Goal: Task Accomplishment & Management: Manage account settings

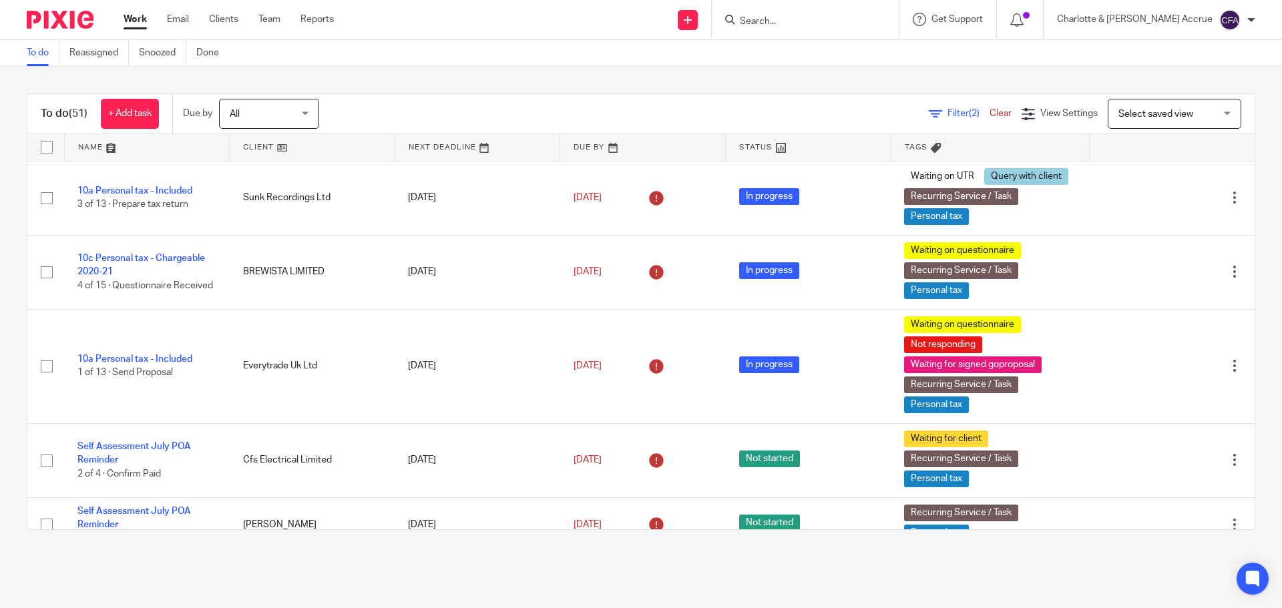
click at [828, 17] on input "Search" at bounding box center [799, 22] width 120 height 12
paste input "Tamassia"
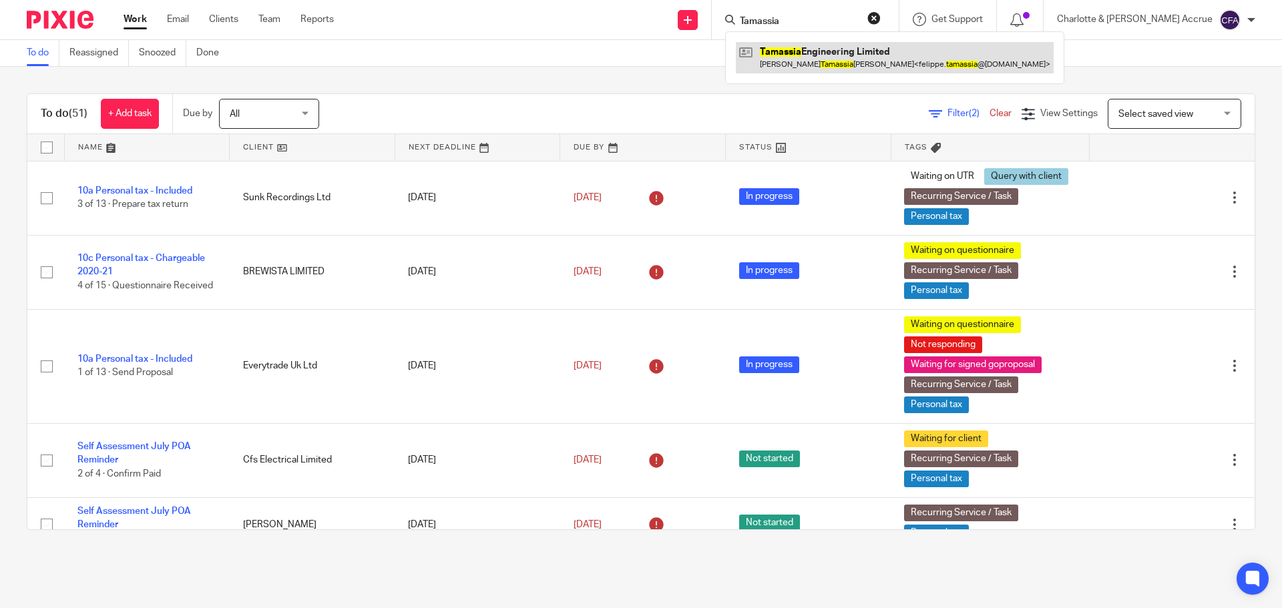
type input "Tamassia"
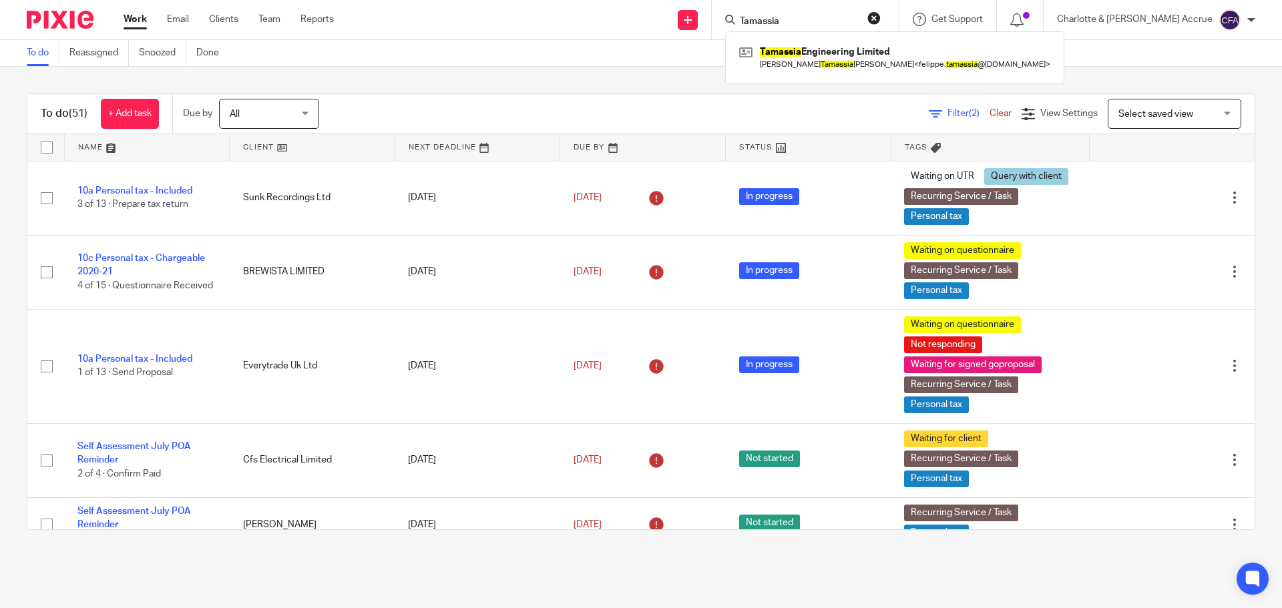
drag, startPoint x: 843, startPoint y: 24, endPoint x: 552, endPoint y: 8, distance: 291.6
click at [649, 9] on div "Send new email Create task Add client Request signature Tamassia Tamassia Engin…" at bounding box center [818, 19] width 928 height 39
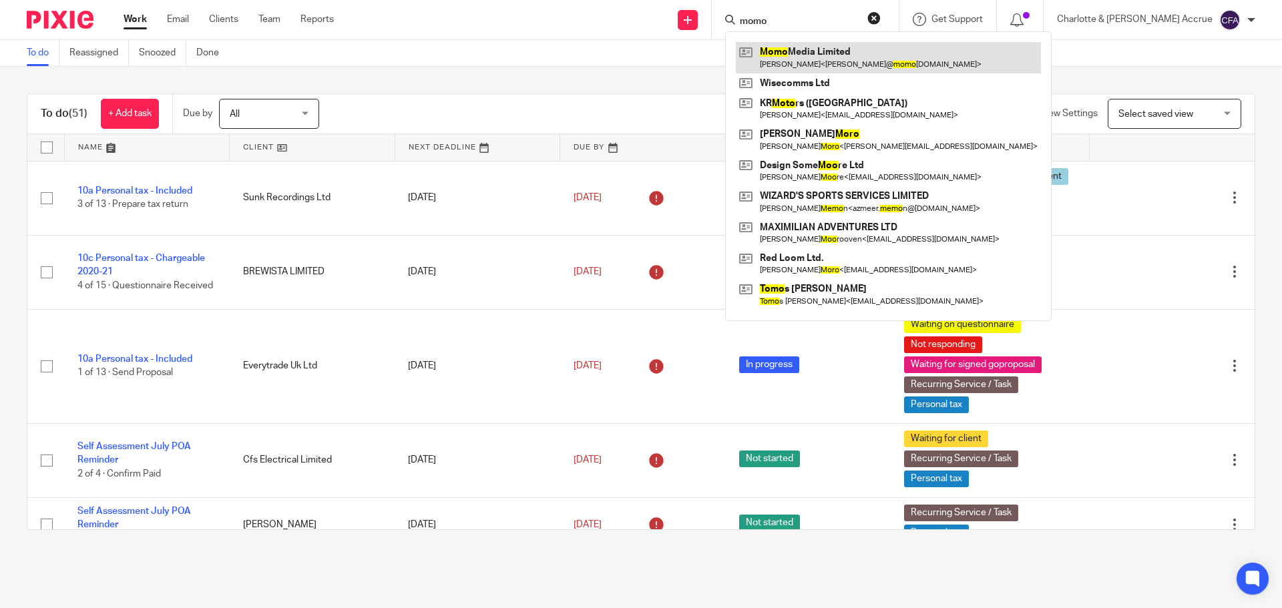
type input "momo"
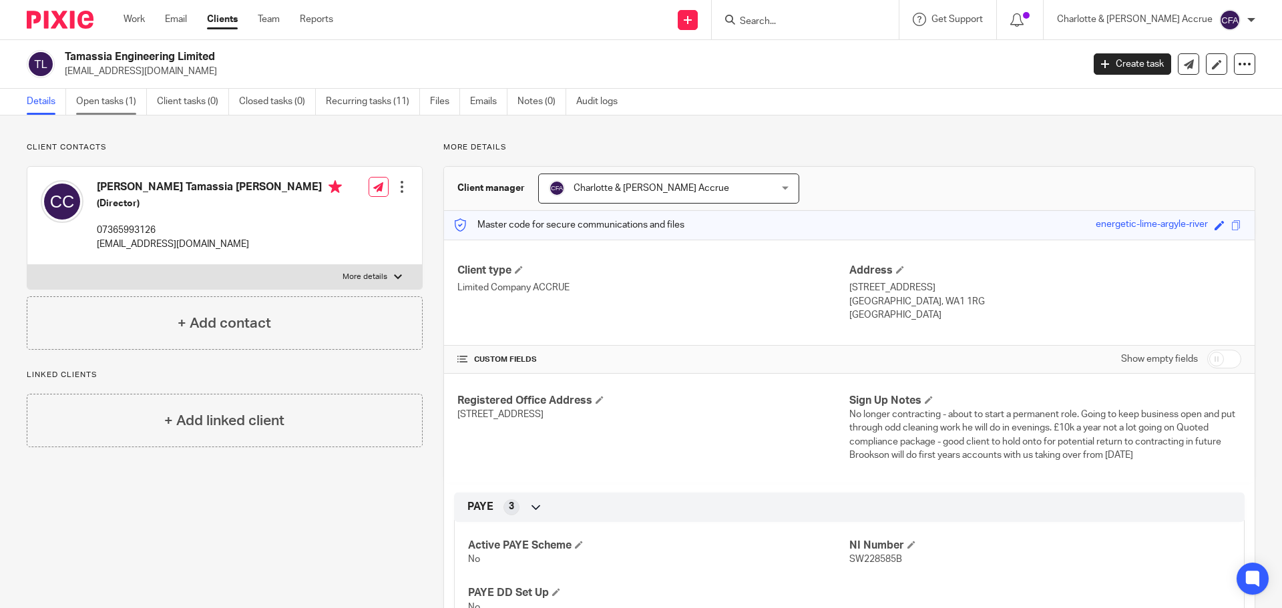
click at [83, 101] on link "Open tasks (1)" at bounding box center [111, 102] width 71 height 26
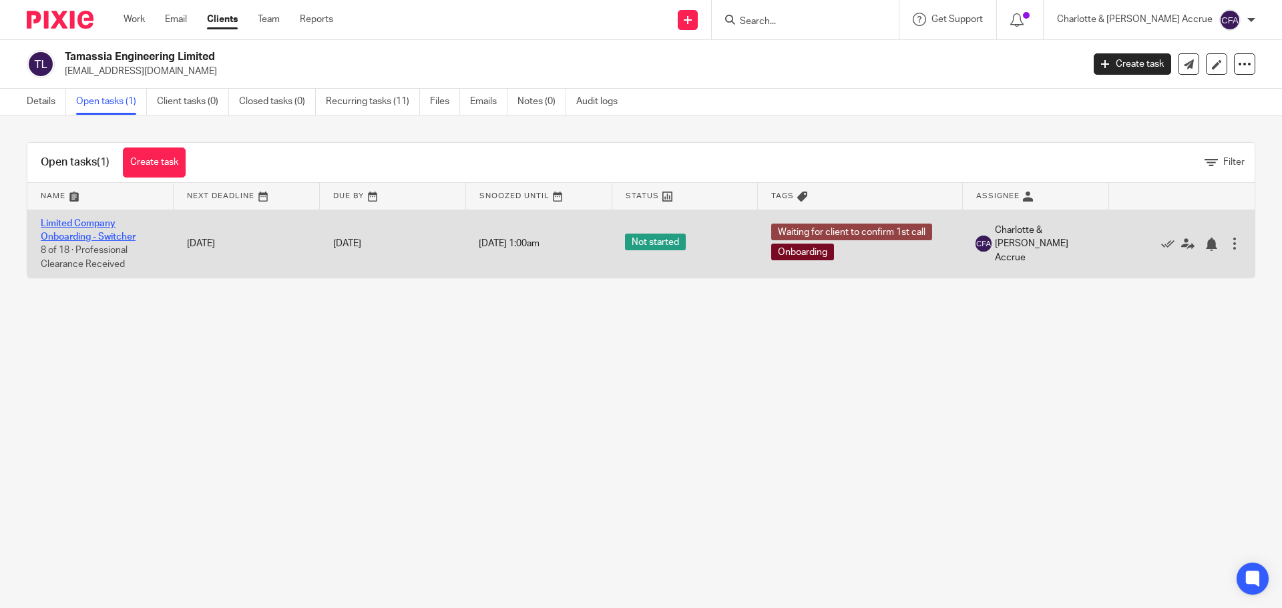
click at [90, 224] on link "Limited Company Onboarding - Switcher" at bounding box center [88, 230] width 95 height 23
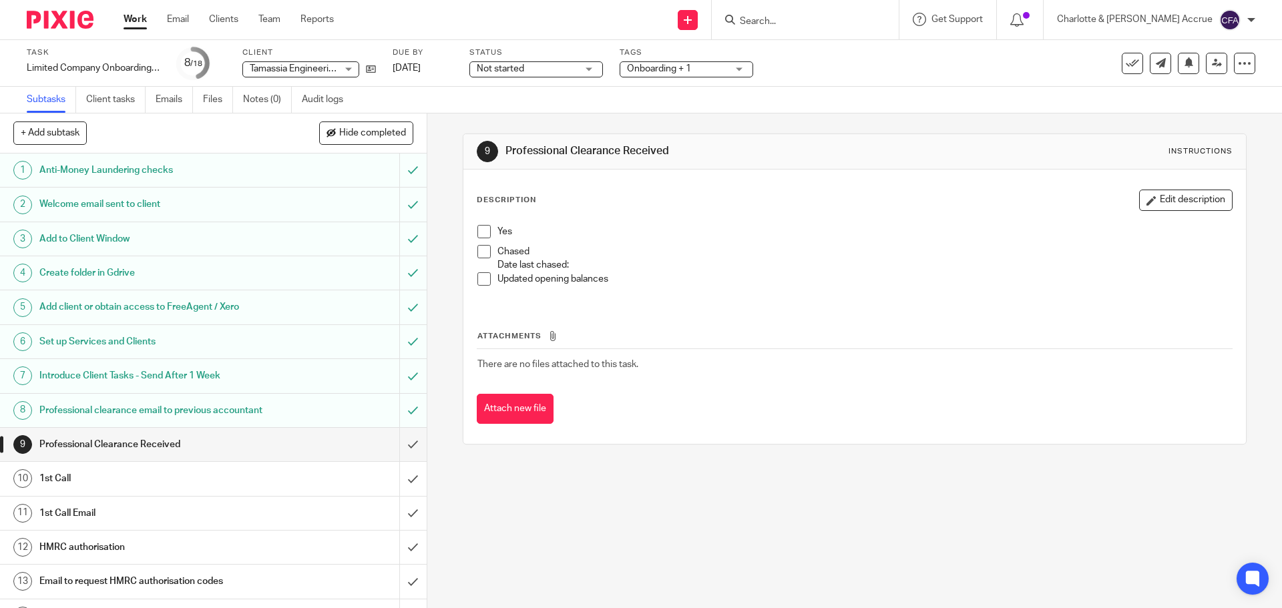
click at [134, 413] on h1 "Professional clearance email to previous accountant" at bounding box center [154, 411] width 231 height 20
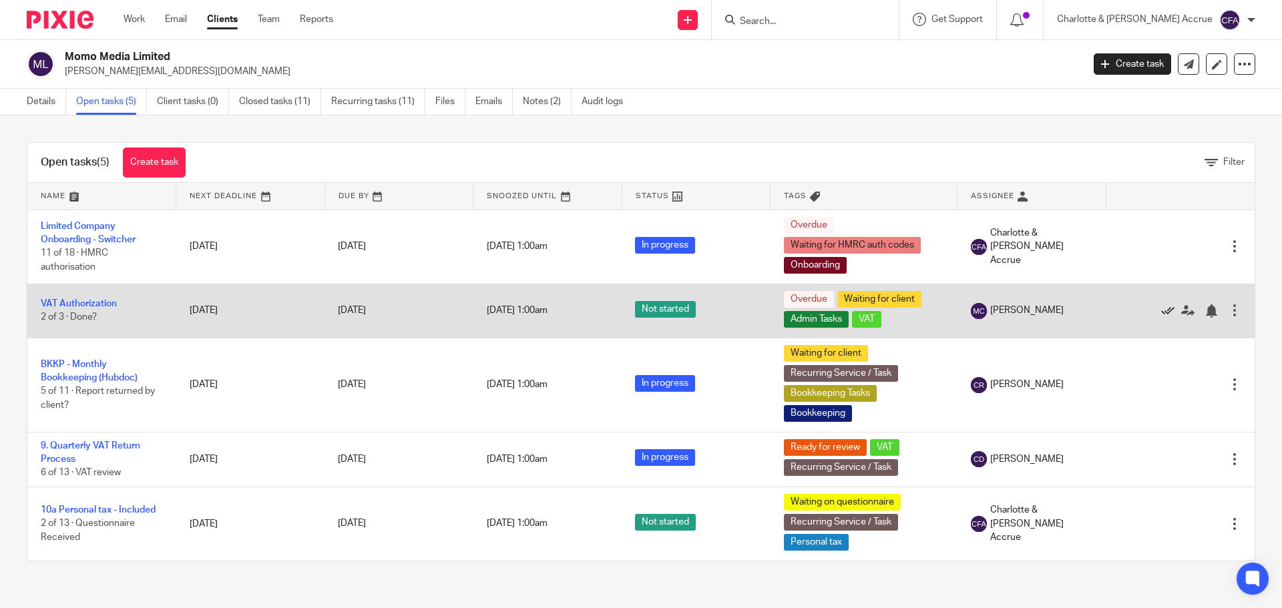
click at [1161, 308] on icon at bounding box center [1167, 310] width 13 height 13
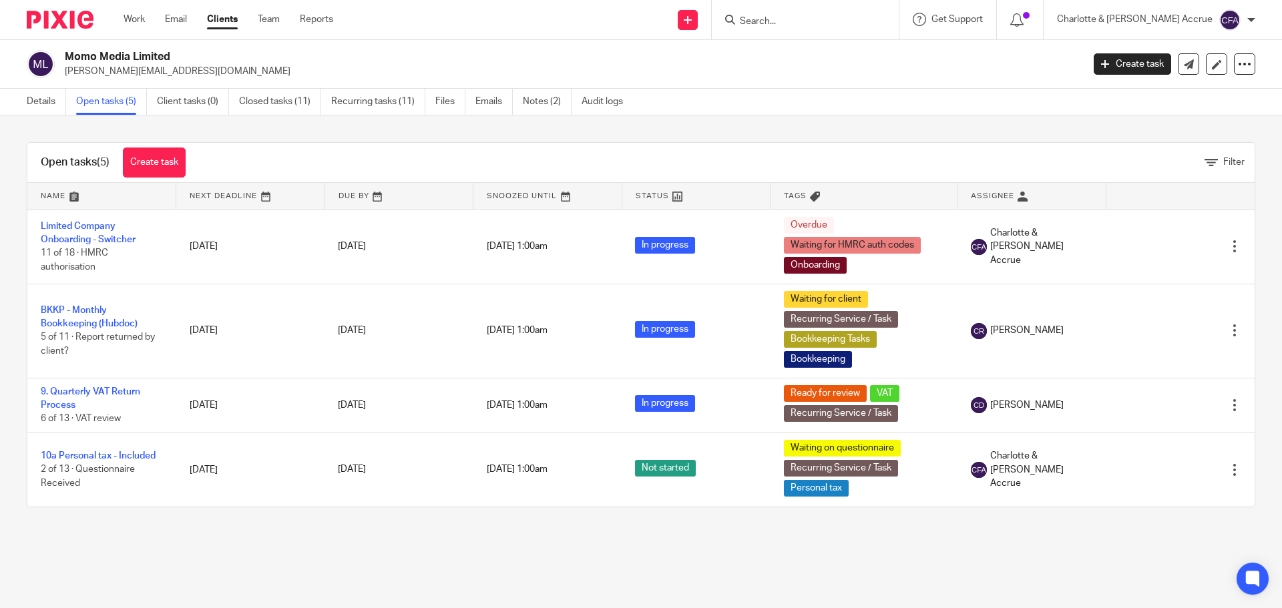
click at [291, 526] on div "Open tasks (5) Create task Filter Name Next Deadline Due By Snoozed Until Statu…" at bounding box center [641, 325] width 1282 height 419
click at [47, 101] on link "Details" at bounding box center [46, 102] width 39 height 26
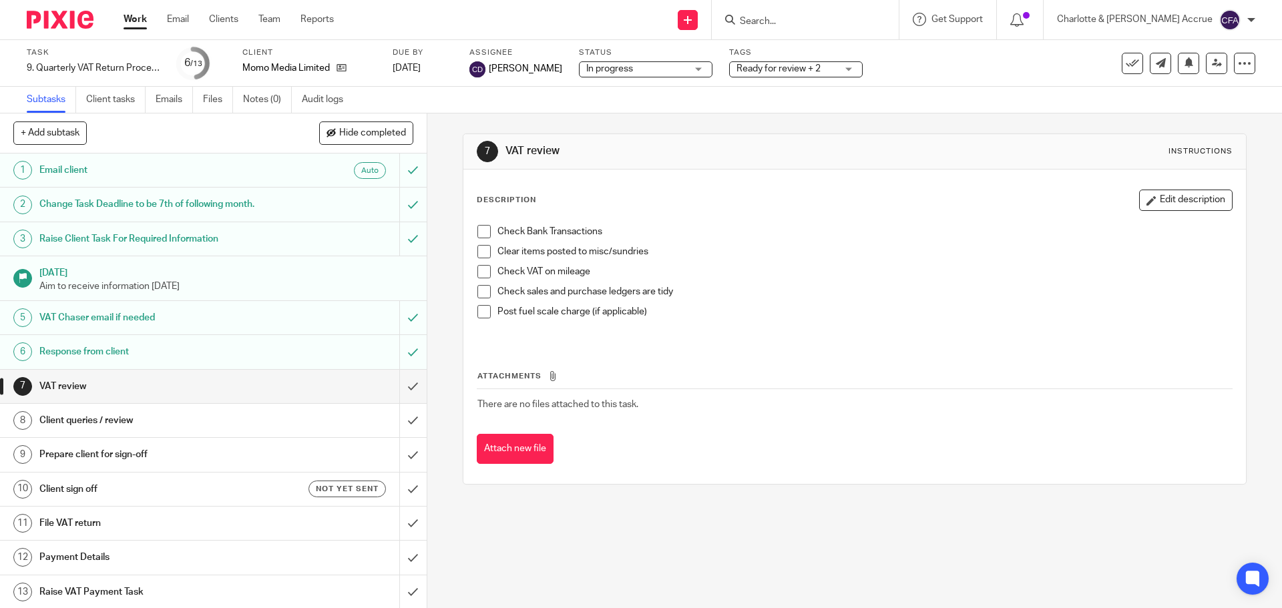
drag, startPoint x: 771, startPoint y: 65, endPoint x: 768, endPoint y: 82, distance: 17.7
click at [771, 65] on span "Ready for review + 2" at bounding box center [779, 68] width 84 height 9
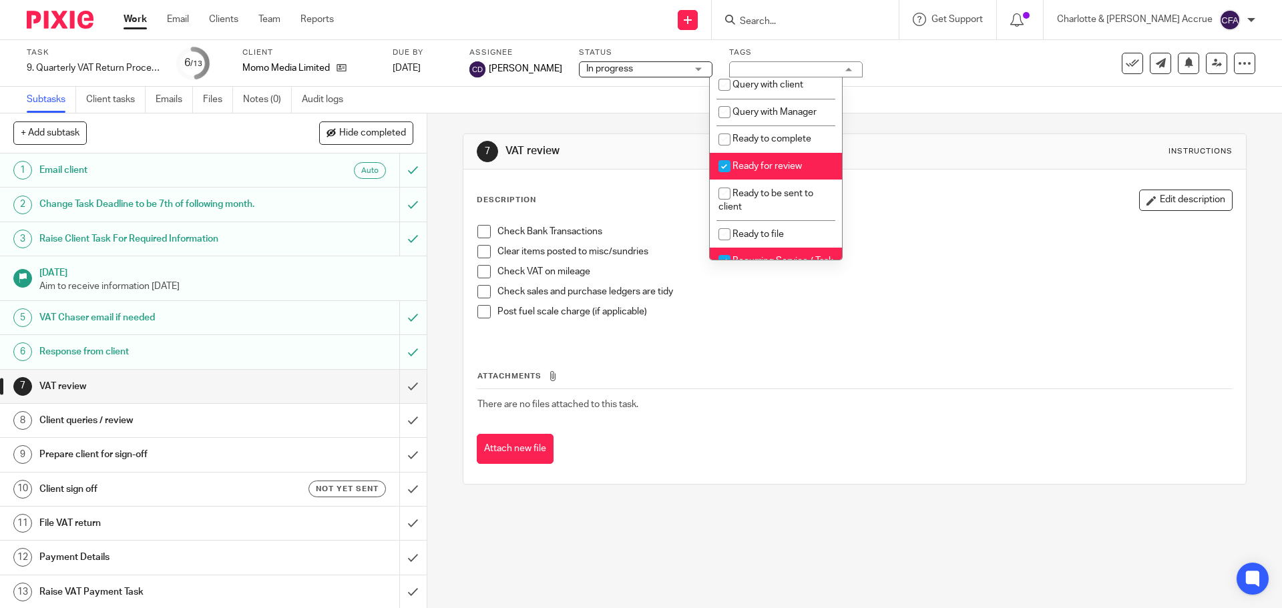
scroll to position [467, 0]
click at [757, 170] on span "Ready for review" at bounding box center [767, 165] width 69 height 9
checkbox input "false"
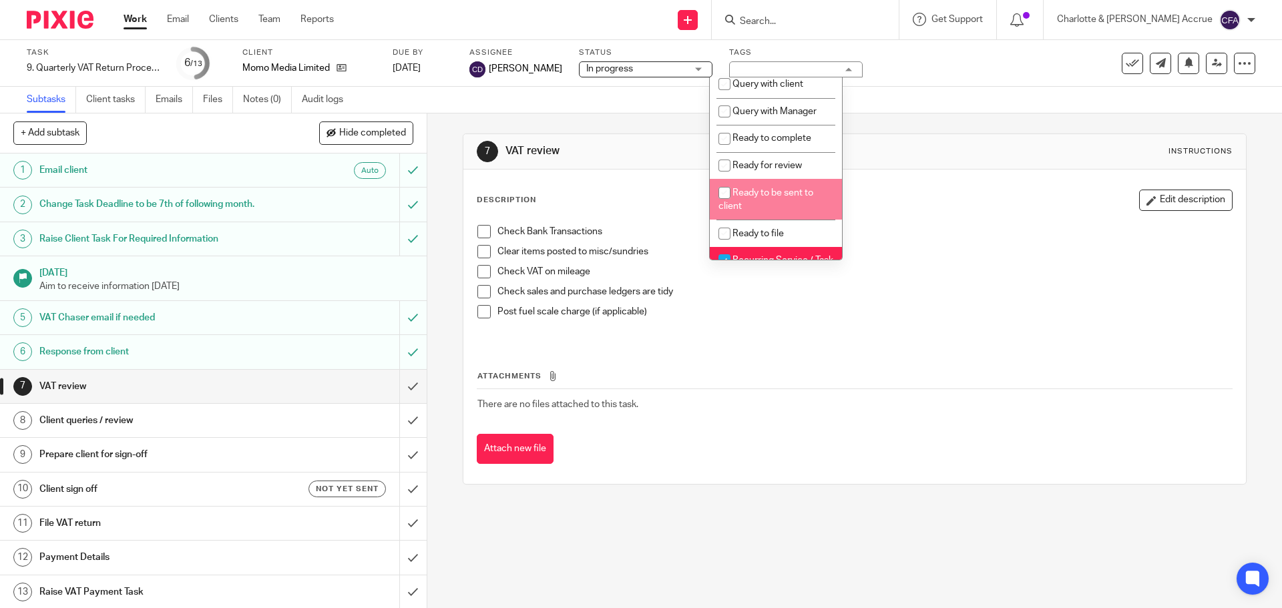
click at [754, 207] on span "Ready to be sent to client" at bounding box center [765, 199] width 95 height 23
checkbox input "true"
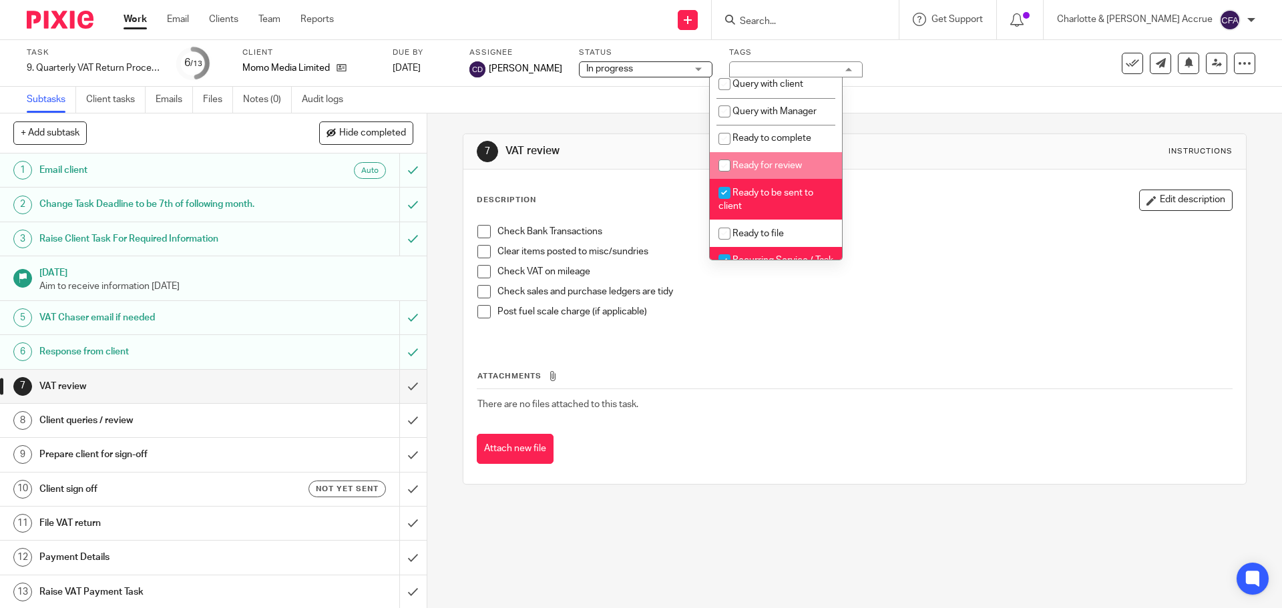
click at [952, 130] on div "7 VAT review Instructions Description Edit description Check Bank Transactions …" at bounding box center [854, 309] width 783 height 391
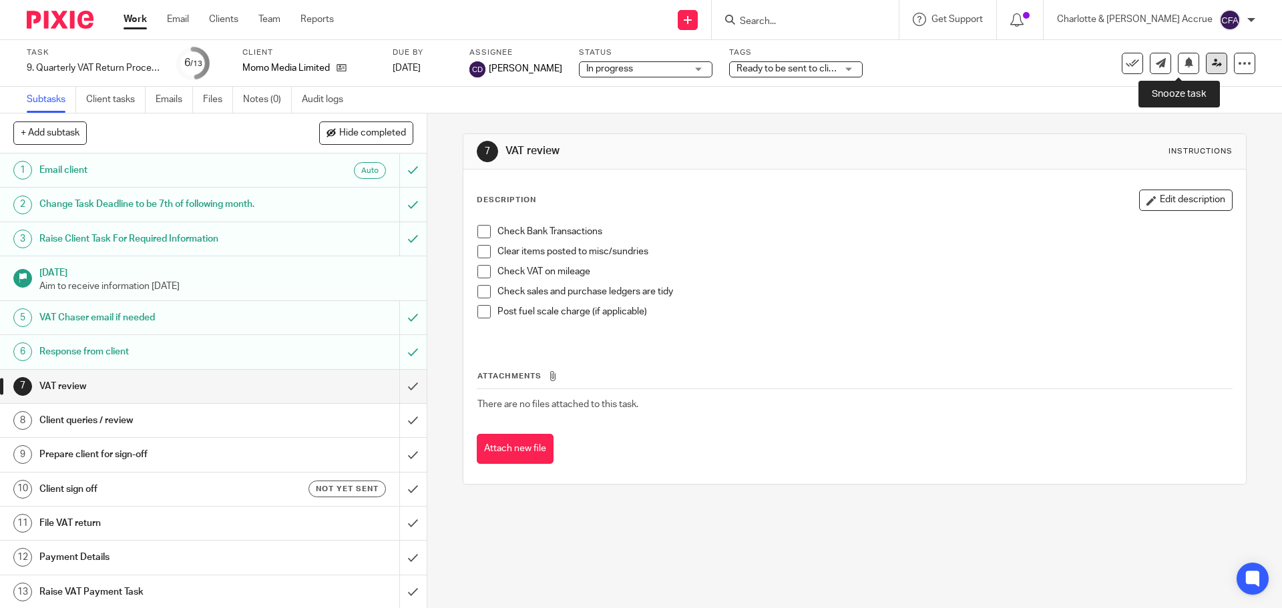
click at [1206, 67] on link at bounding box center [1216, 63] width 21 height 21
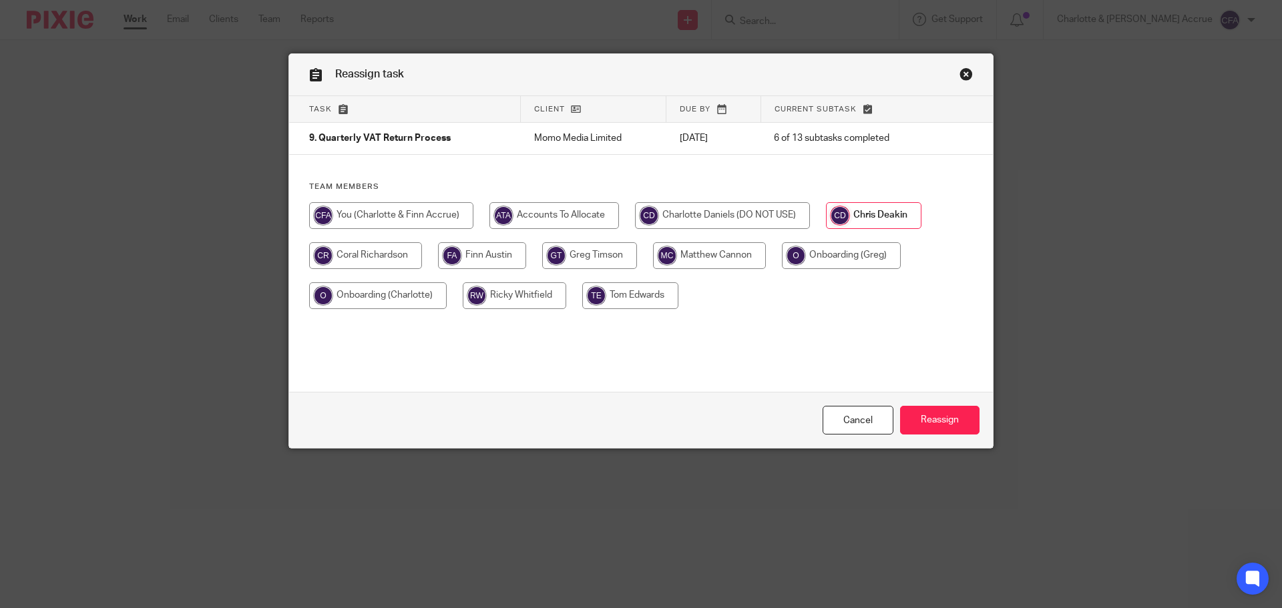
click at [366, 252] on input "radio" at bounding box center [365, 255] width 113 height 27
radio input "true"
click at [925, 422] on input "Reassign" at bounding box center [939, 420] width 79 height 29
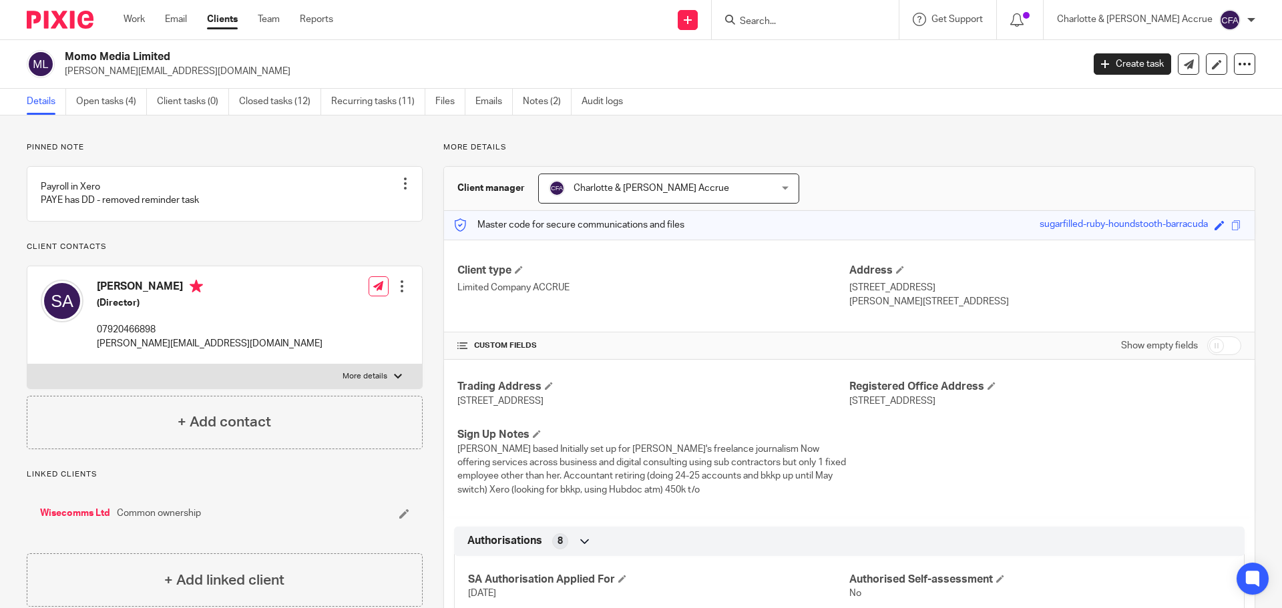
click at [805, 21] on input "Search" at bounding box center [799, 22] width 120 height 12
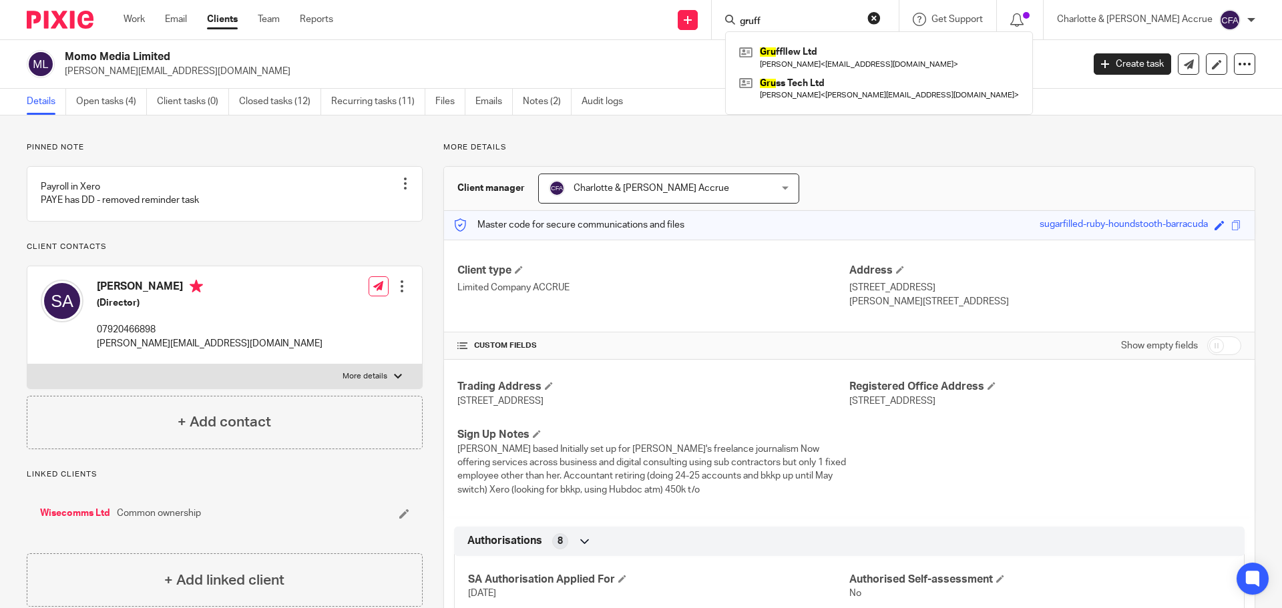
type input "gruff"
click button "submit" at bounding box center [0, 0] width 0 height 0
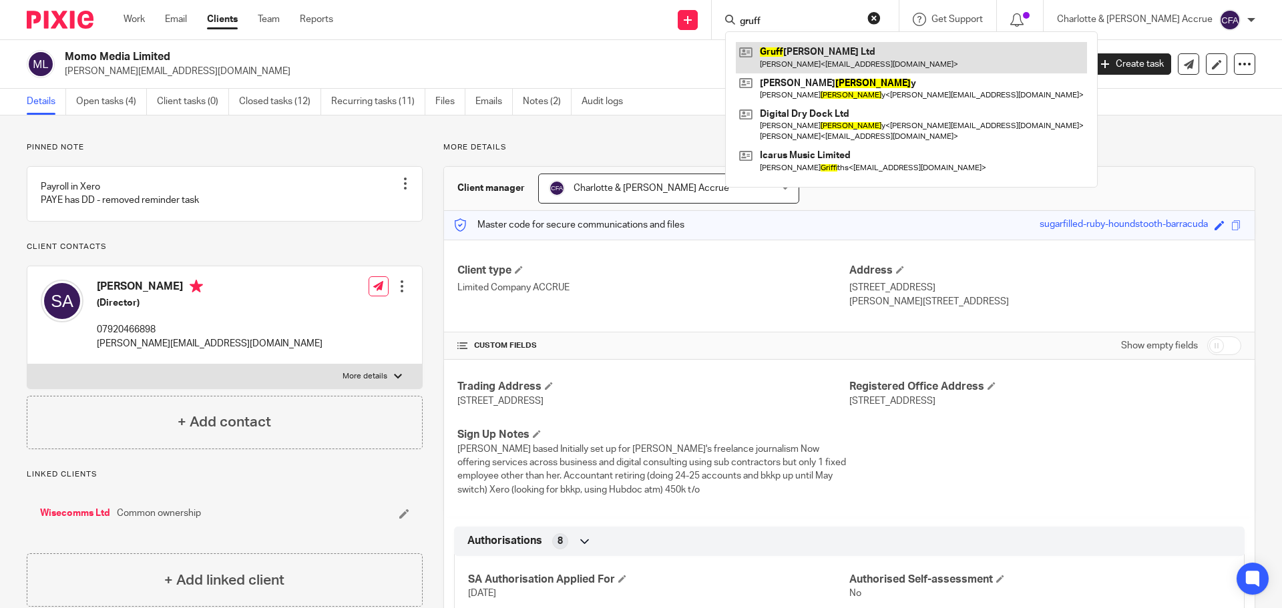
click at [841, 49] on link at bounding box center [911, 57] width 351 height 31
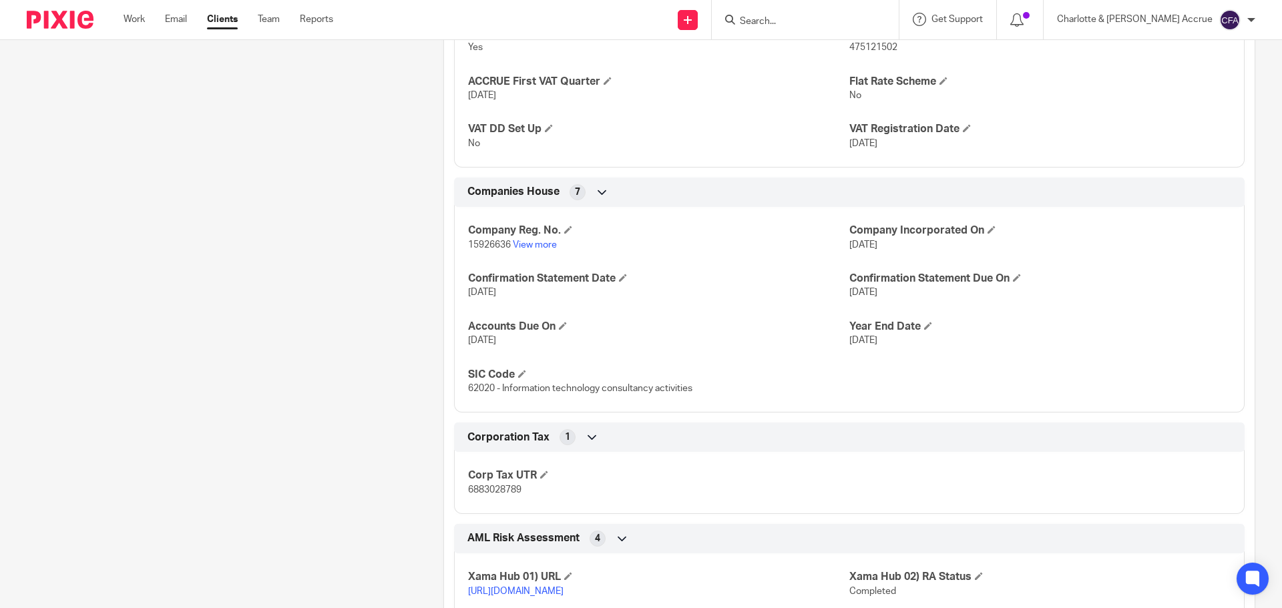
scroll to position [1068, 0]
